Goal: Browse casually

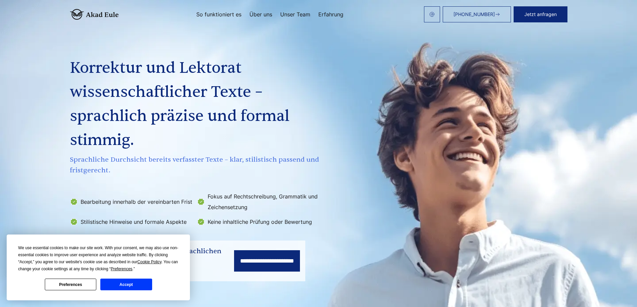
click at [201, 250] on section "**********" at bounding box center [318, 155] width 637 height 311
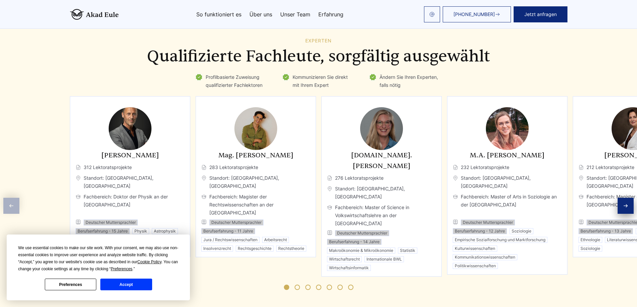
scroll to position [1001, 0]
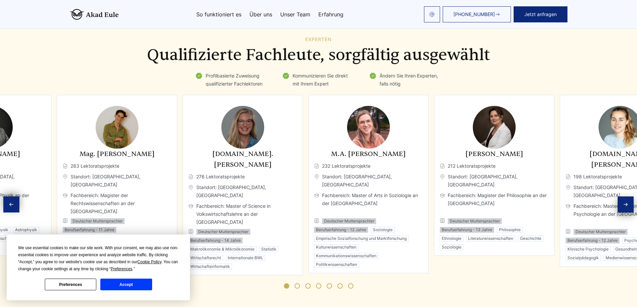
click at [102, 211] on div "Mag. [PERSON_NAME] 283 Lektoratsprojekte Standort: [GEOGRAPHIC_DATA], [GEOGRAPH…" at bounding box center [117, 200] width 109 height 102
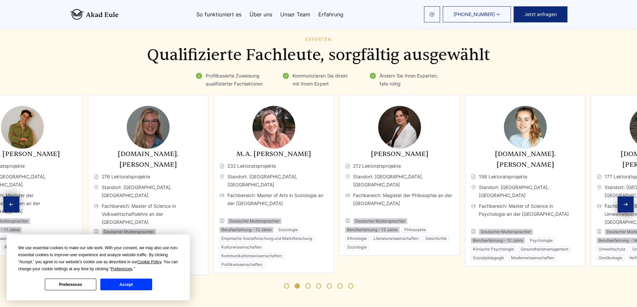
click at [155, 211] on div "[DOMAIN_NAME]. [PERSON_NAME] 276 Lektoratsprojekte Standort: [GEOGRAPHIC_DATA],…" at bounding box center [148, 209] width 109 height 121
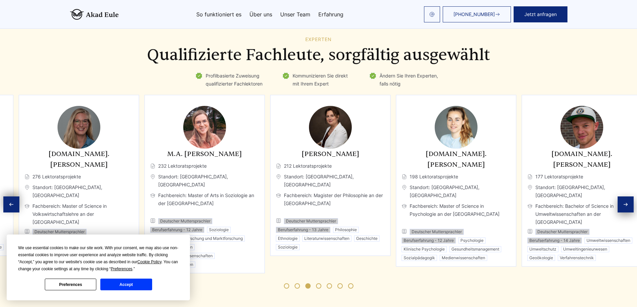
click at [220, 194] on span "Fachbereich: Master of Arts in Soziologie an der [GEOGRAPHIC_DATA]" at bounding box center [204, 204] width 109 height 24
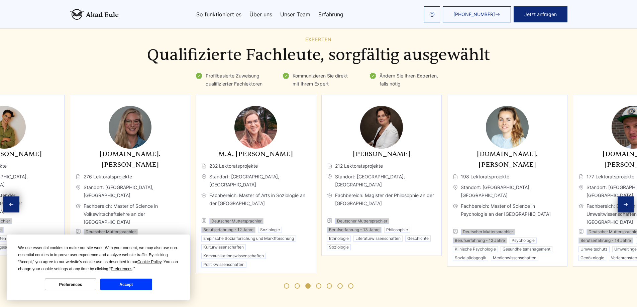
click at [375, 159] on div "[PERSON_NAME] 212 Lektoratsprojekte Standort: [GEOGRAPHIC_DATA], [GEOGRAPHIC_DA…" at bounding box center [381, 200] width 109 height 102
click at [387, 134] on img "5 / 11" at bounding box center [381, 127] width 43 height 43
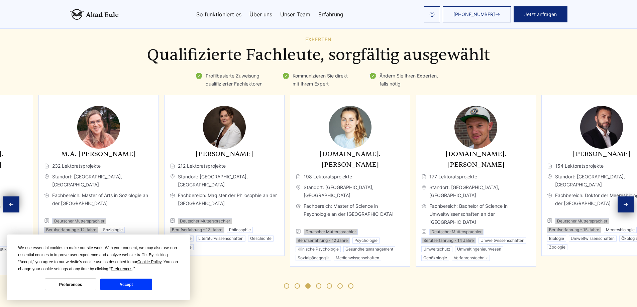
click at [229, 169] on div "[PERSON_NAME] 212 Lektoratsprojekte Standort: [GEOGRAPHIC_DATA], [GEOGRAPHIC_DA…" at bounding box center [224, 175] width 120 height 161
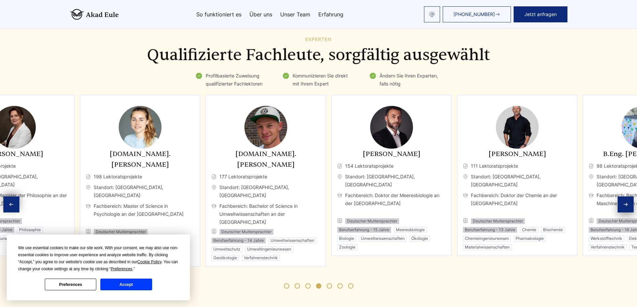
click at [163, 186] on div "[DOMAIN_NAME]. [PERSON_NAME] 198 Lektoratsprojekte Standort: [GEOGRAPHIC_DATA],…" at bounding box center [140, 205] width 109 height 112
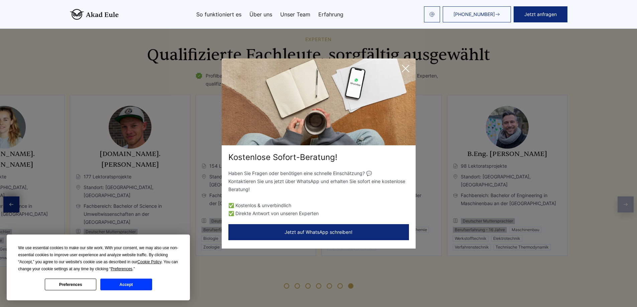
click at [406, 68] on icon at bounding box center [405, 68] width 7 height 7
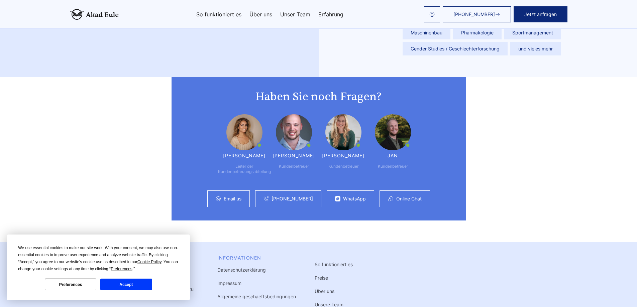
scroll to position [1670, 0]
